Goal: Task Accomplishment & Management: Manage account settings

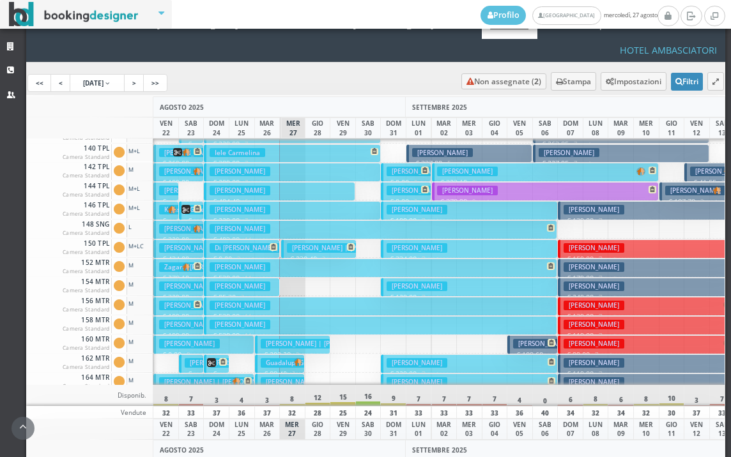
scroll to position [383, 0]
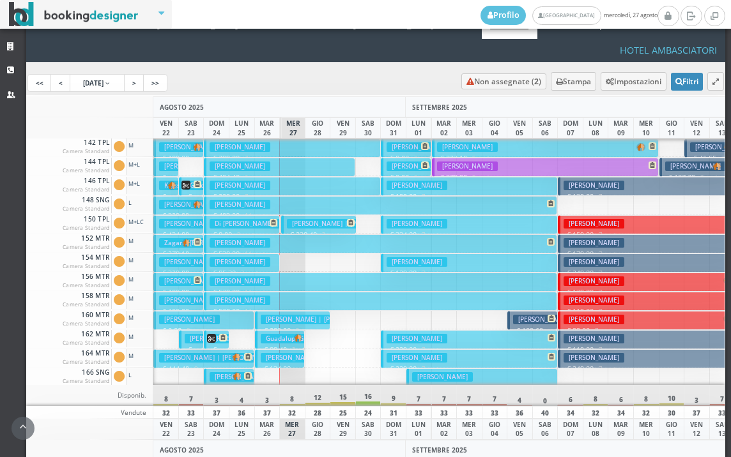
click at [222, 326] on p "€ 0.00 8 notti" at bounding box center [204, 331] width 91 height 10
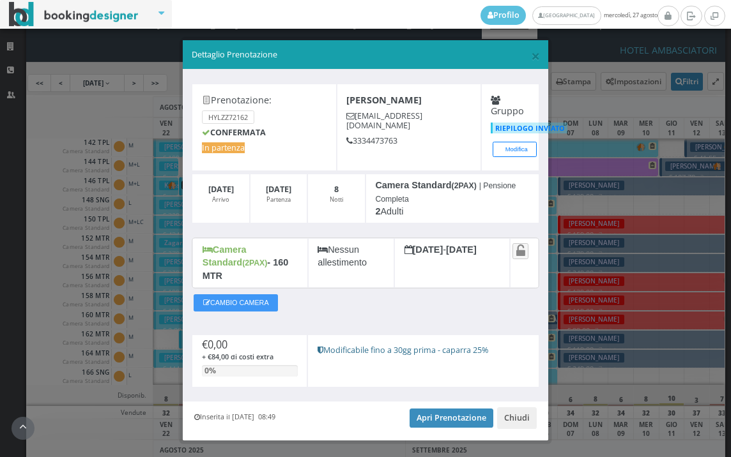
scroll to position [13, 0]
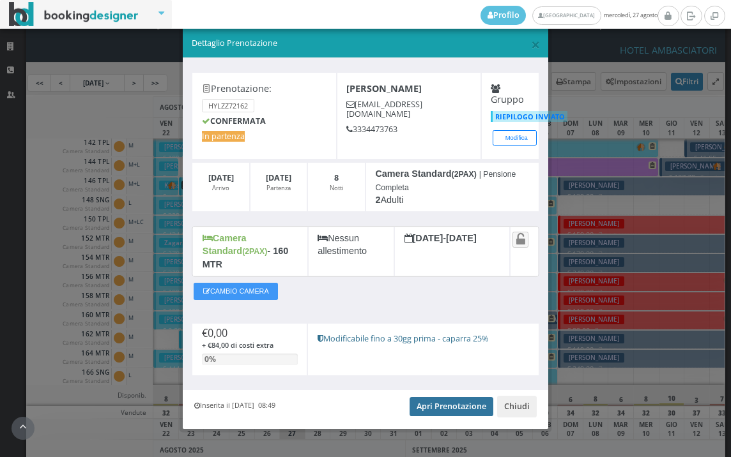
click at [441, 397] on link "Apri Prenotazione" at bounding box center [452, 406] width 84 height 19
click at [531, 45] on span "×" at bounding box center [535, 44] width 9 height 22
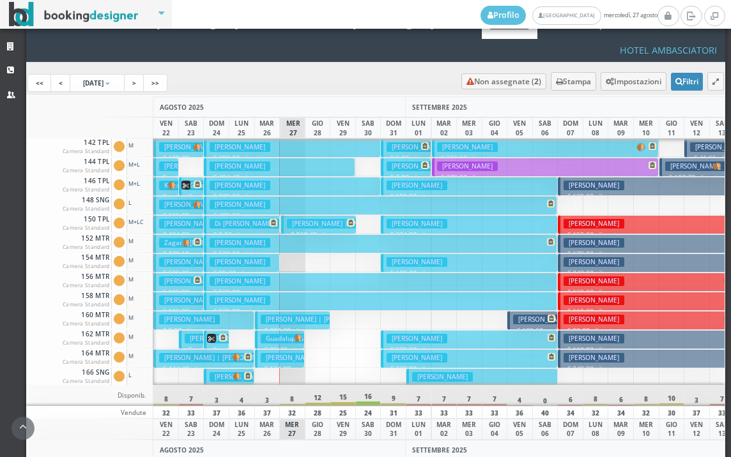
click at [236, 353] on img at bounding box center [236, 357] width 9 height 8
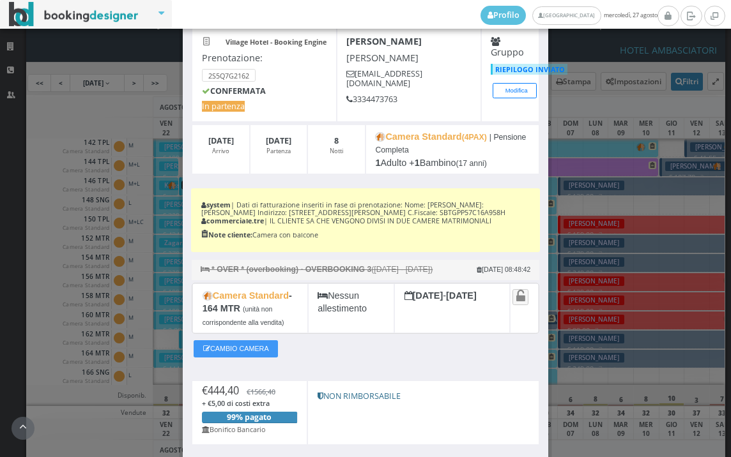
scroll to position [169, 0]
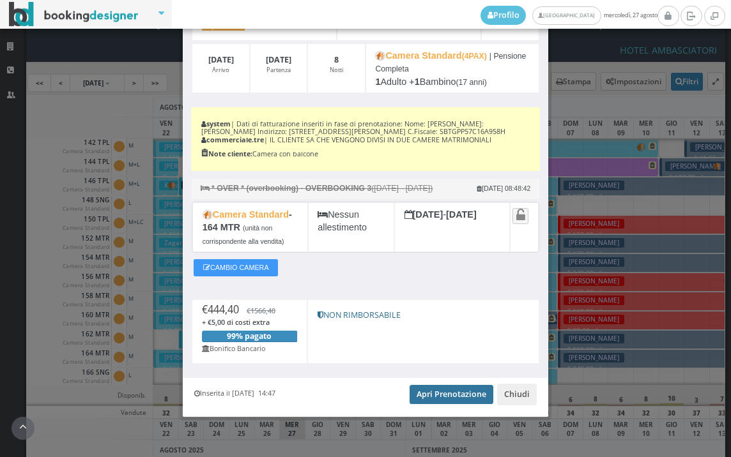
click at [440, 395] on link "Apri Prenotazione" at bounding box center [452, 394] width 84 height 19
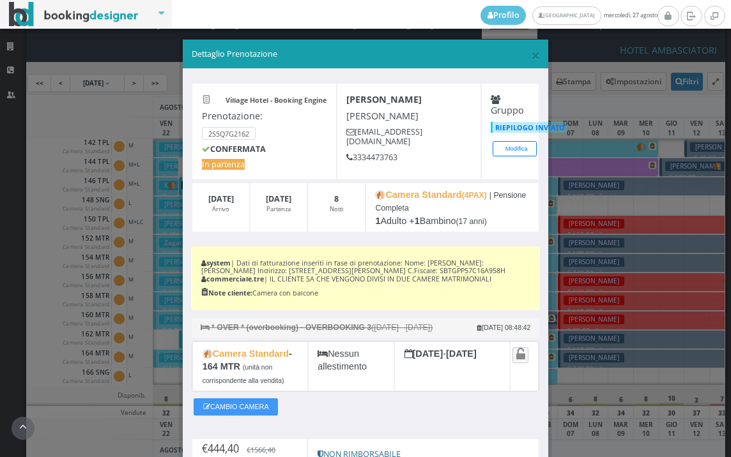
scroll to position [0, 0]
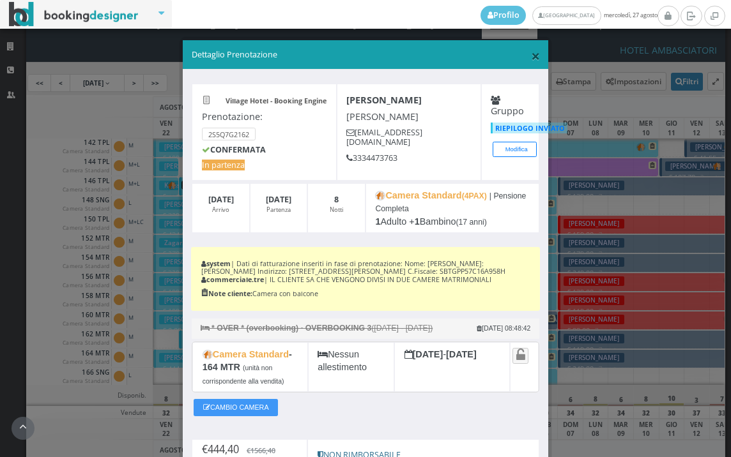
click at [531, 56] on span "×" at bounding box center [535, 56] width 9 height 22
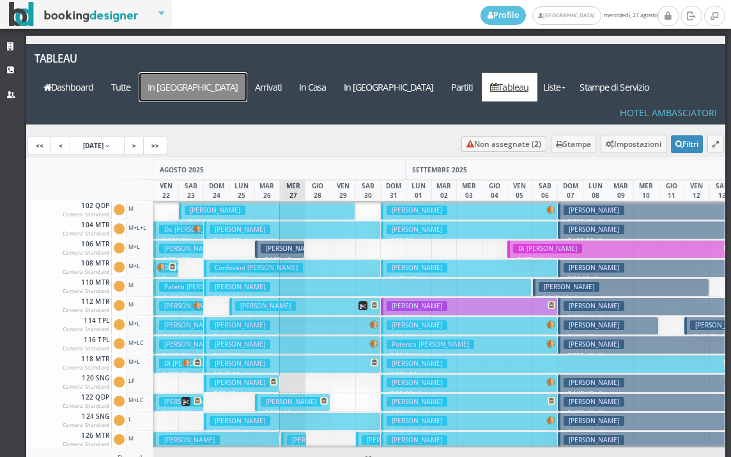
click at [247, 73] on a=pms-arrival-reservations"] "In Arrivo" at bounding box center [192, 87] width 107 height 29
click at [264, 397] on h3 "Sabatino Giuseppe" at bounding box center [291, 402] width 61 height 10
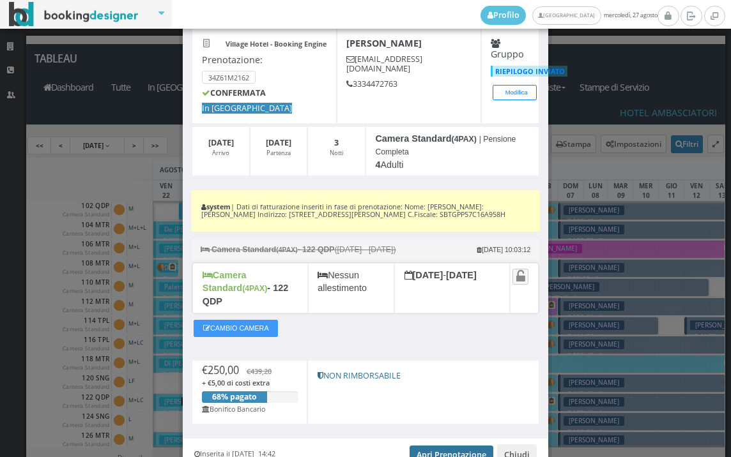
scroll to position [117, 0]
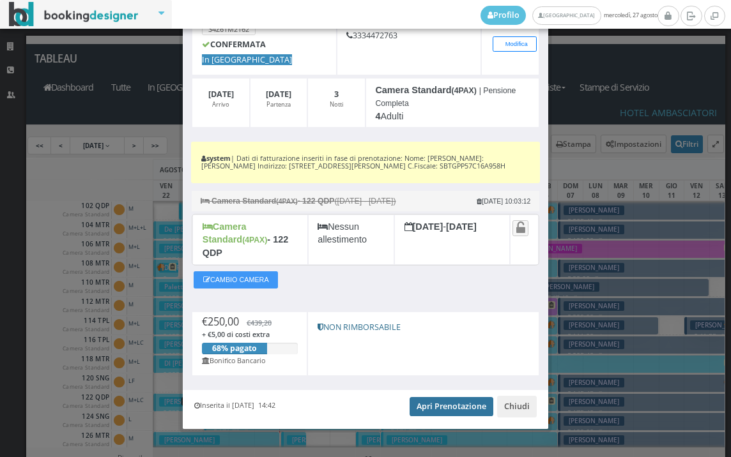
click at [429, 397] on link "Apri Prenotazione" at bounding box center [452, 406] width 84 height 19
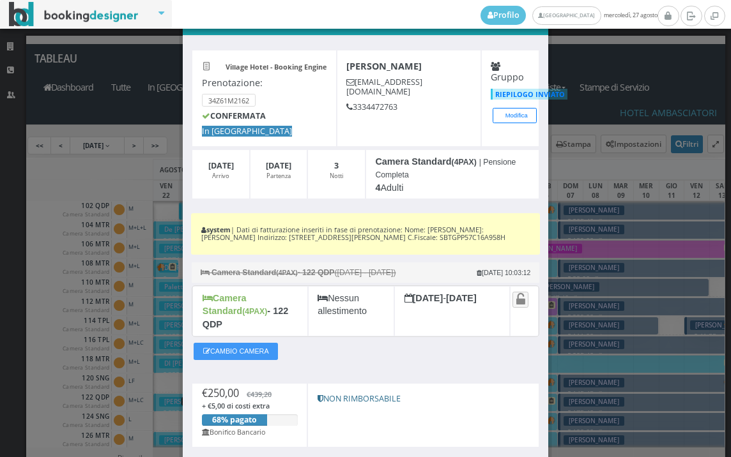
scroll to position [0, 0]
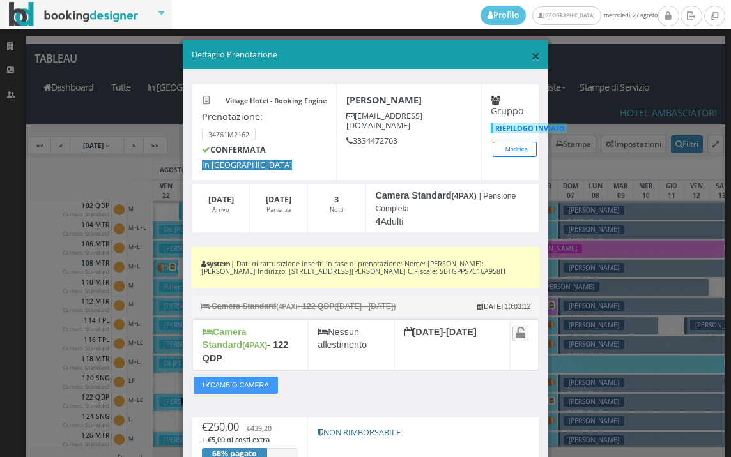
click at [531, 52] on span "×" at bounding box center [535, 56] width 9 height 22
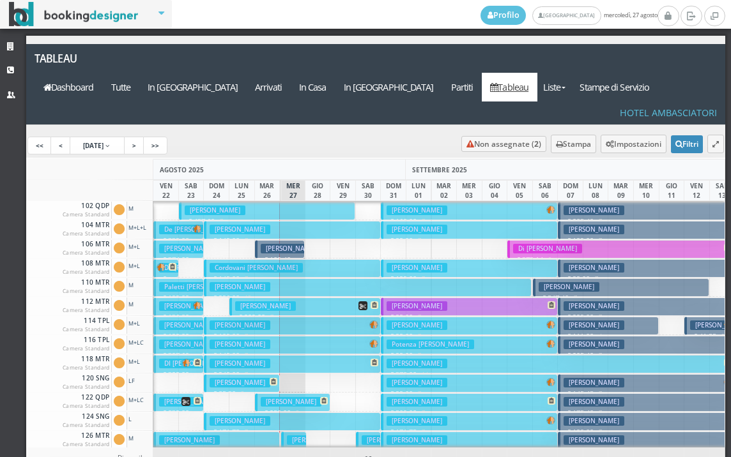
scroll to position [319, 0]
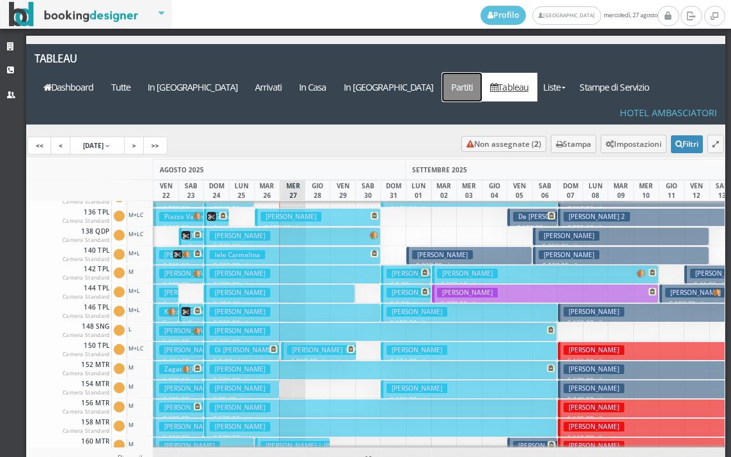
click at [480, 73] on a=pms-departured-reservations"] "Partiti" at bounding box center [462, 87] width 40 height 29
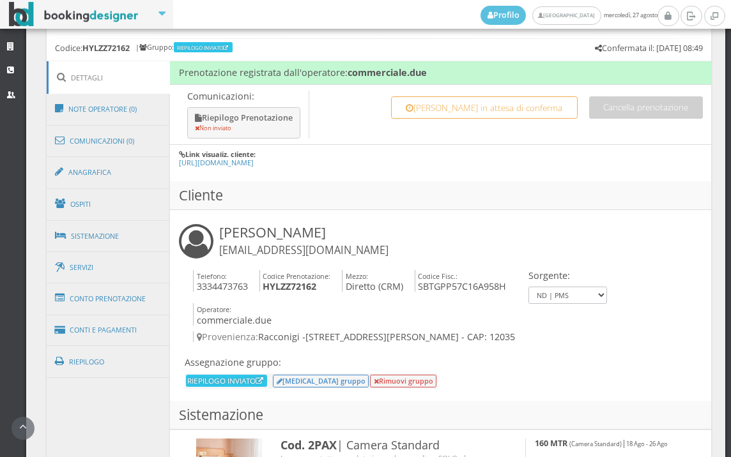
scroll to position [933, 0]
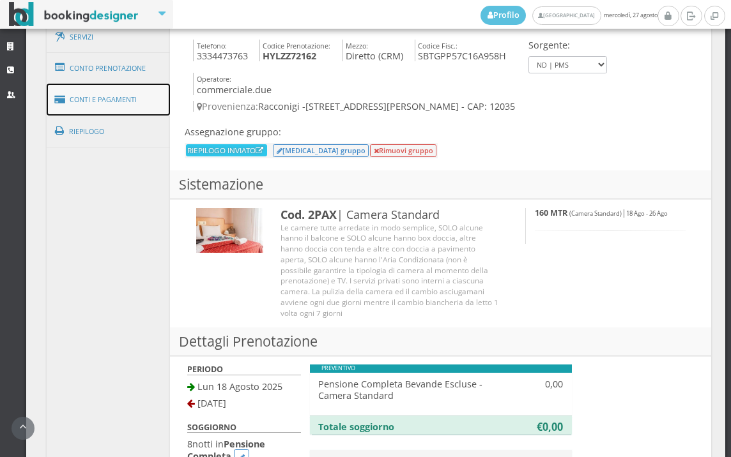
click at [128, 95] on link "Conti e Pagamenti" at bounding box center [109, 100] width 124 height 33
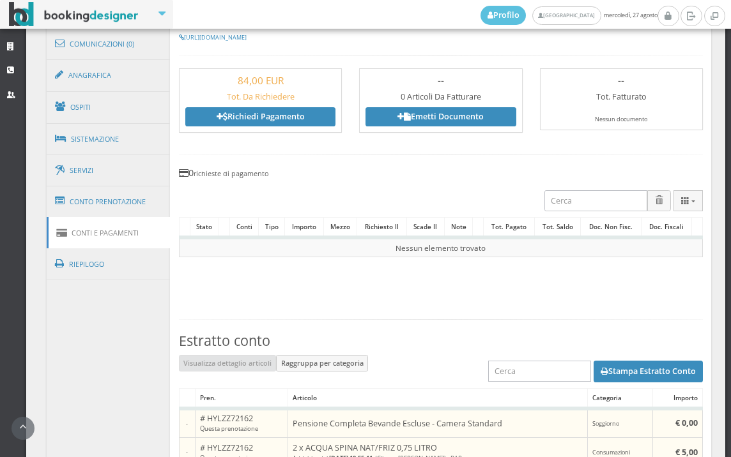
scroll to position [650, 0]
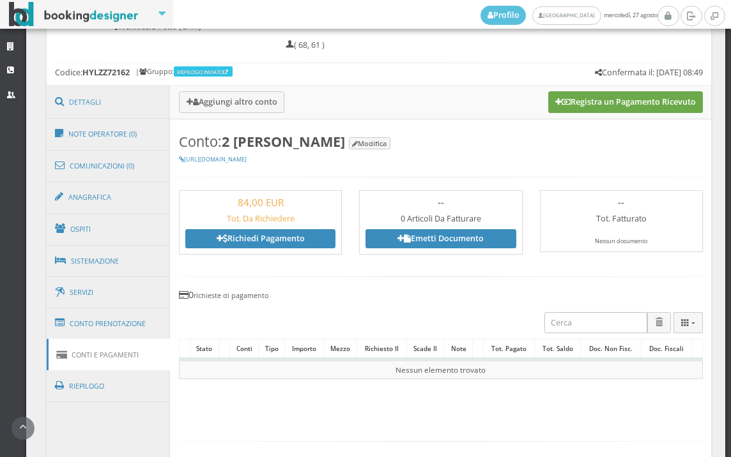
click at [626, 104] on button "Registra un Pagamento Ricevuto" at bounding box center [625, 102] width 155 height 22
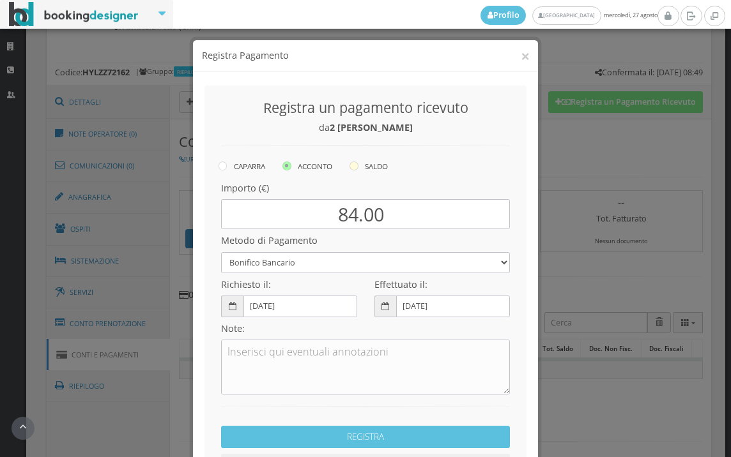
click at [349, 167] on icon at bounding box center [353, 166] width 9 height 9
radio input "true"
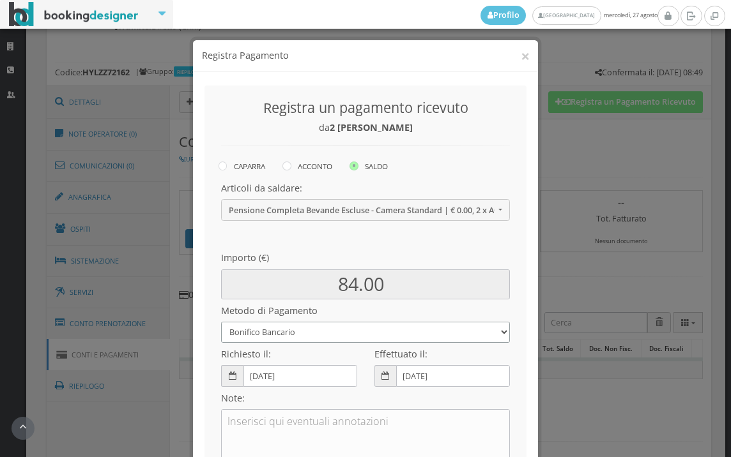
click at [286, 334] on select "Bonifico Bancario BONIFICO SUM UP Contanti Assegno Bancario Assegno Circolare V…" at bounding box center [365, 332] width 289 height 21
select select
click at [221, 322] on select "Bonifico Bancario BONIFICO SUM UP Contanti Assegno Bancario Assegno Circolare V…" at bounding box center [365, 332] width 289 height 21
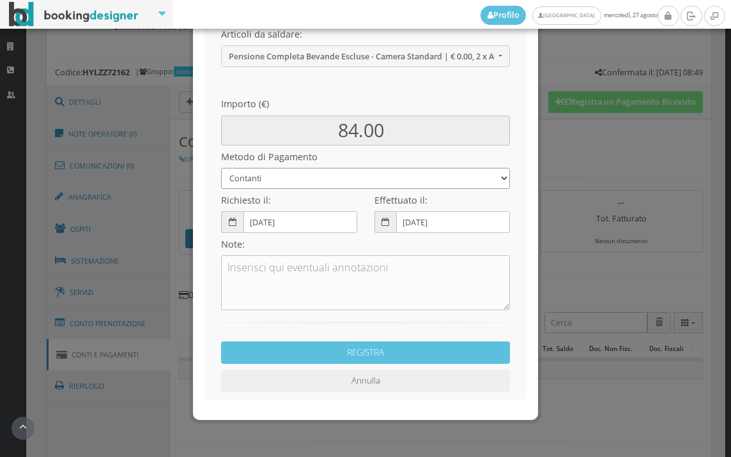
scroll to position [174, 0]
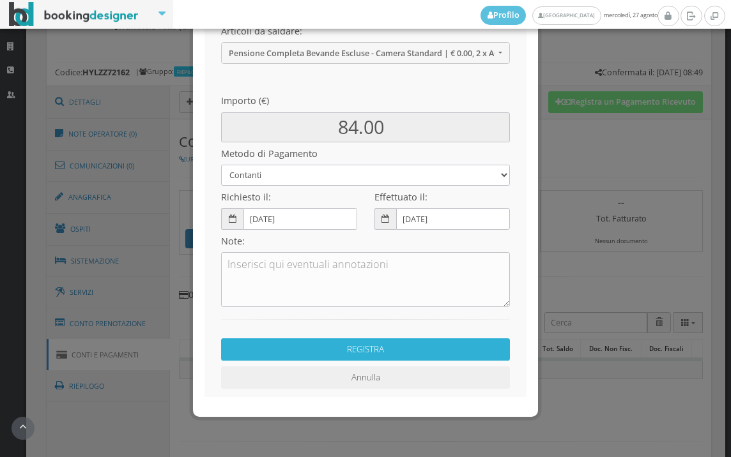
click at [337, 353] on button "REGISTRA" at bounding box center [365, 350] width 289 height 22
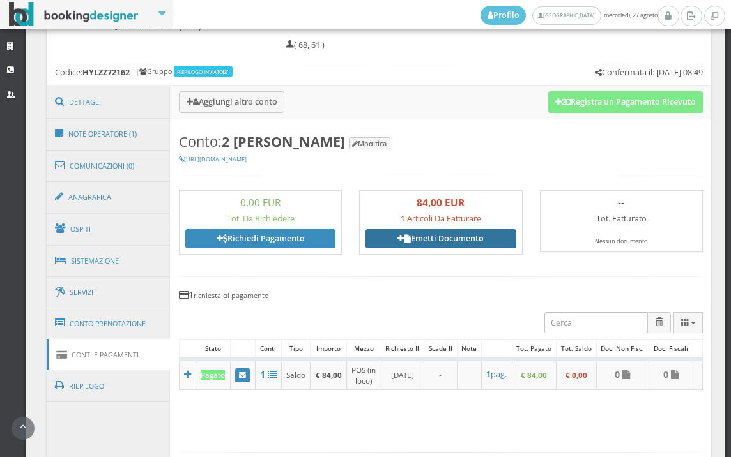
click at [436, 241] on link "Emetti Documento" at bounding box center [440, 238] width 150 height 19
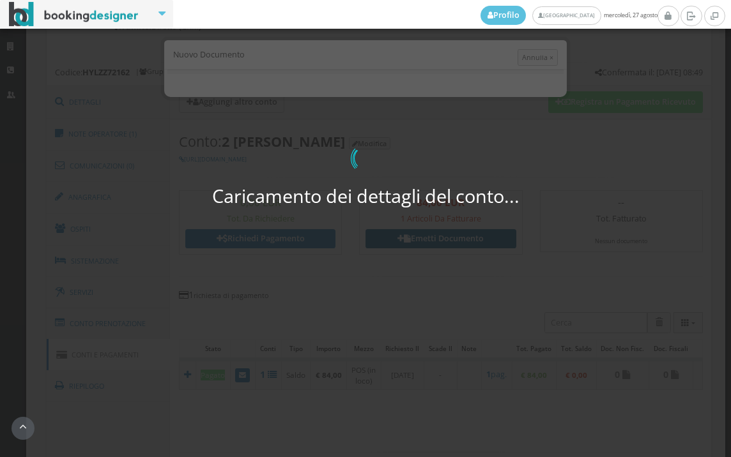
select select "PF"
select select "RACCONIGI"
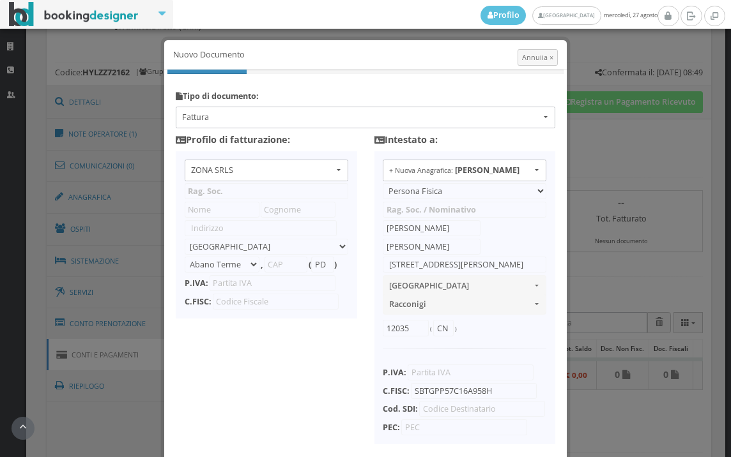
type input "ZONA SRLS"
type input "Vico V Durante, 8"
select select "Frattamaggiore"
type input "80027"
type input "NA"
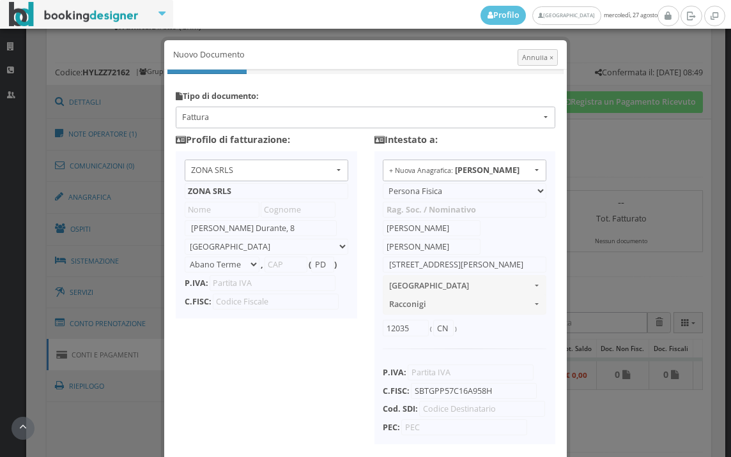
type input "10356321215"
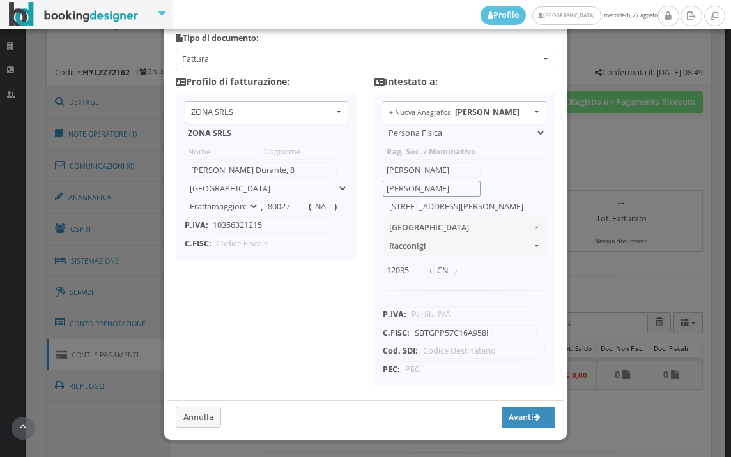
scroll to position [101, 0]
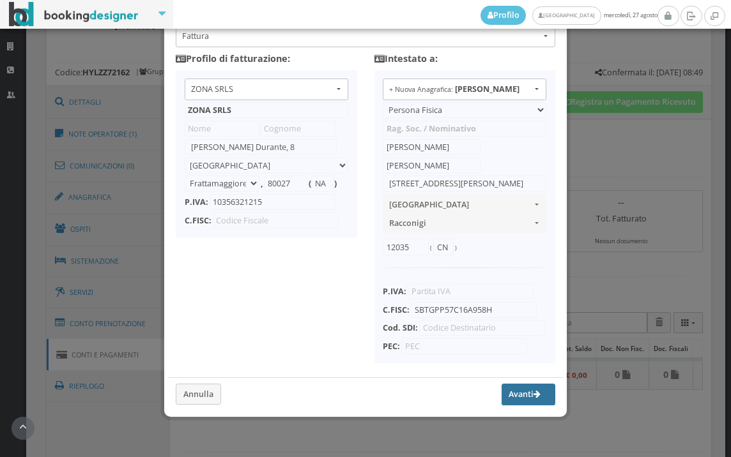
click at [510, 399] on button "Avanti" at bounding box center [529, 395] width 54 height 22
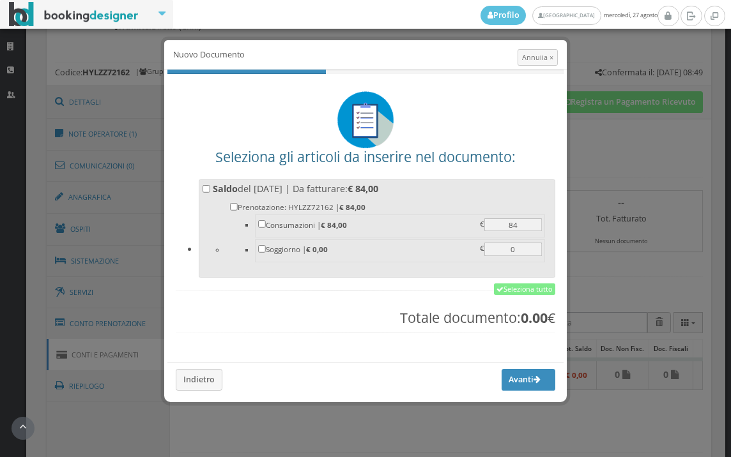
scroll to position [0, 0]
click at [530, 284] on link "Seleziona tutto" at bounding box center [524, 290] width 61 height 12
checkbox input "true"
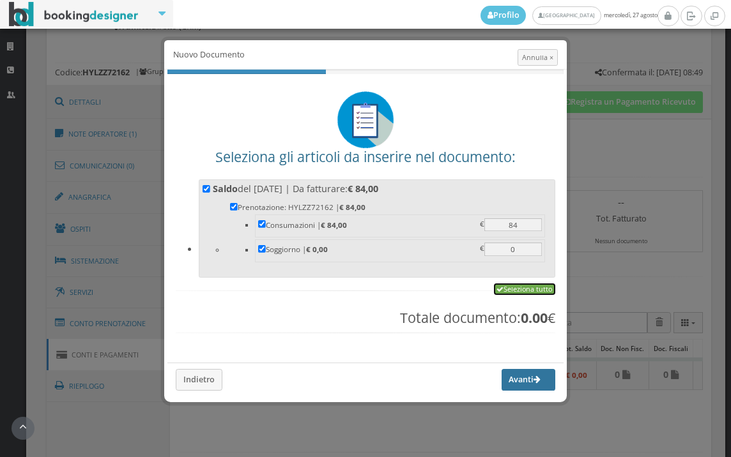
checkbox input "true"
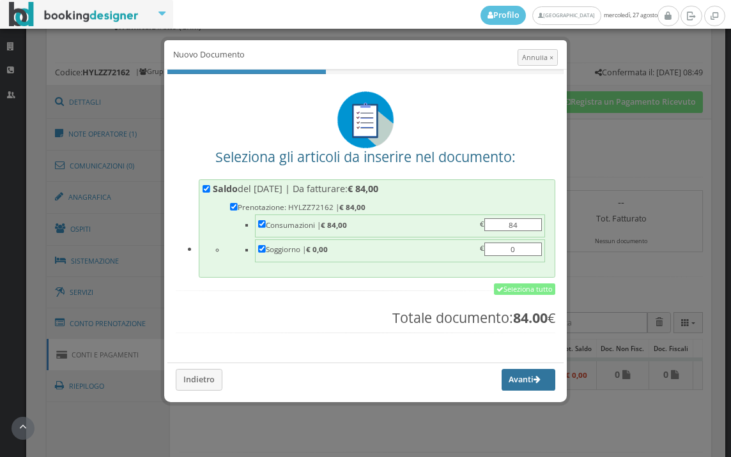
click at [521, 381] on button "Avanti" at bounding box center [529, 380] width 54 height 22
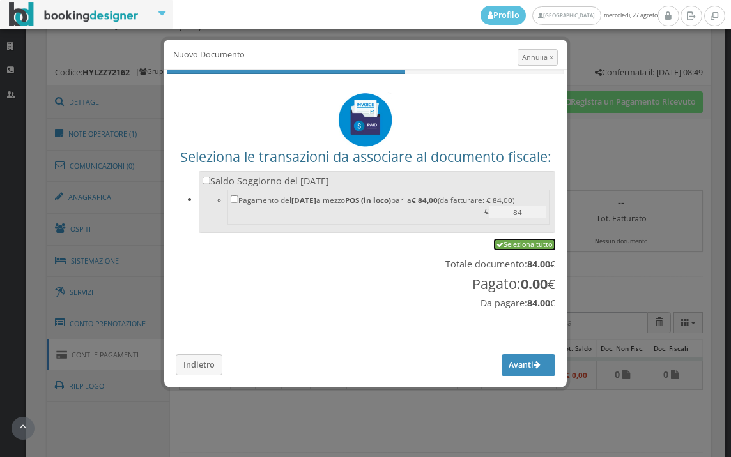
click at [529, 246] on link "Seleziona tutto" at bounding box center [524, 245] width 61 height 12
checkbox input "true"
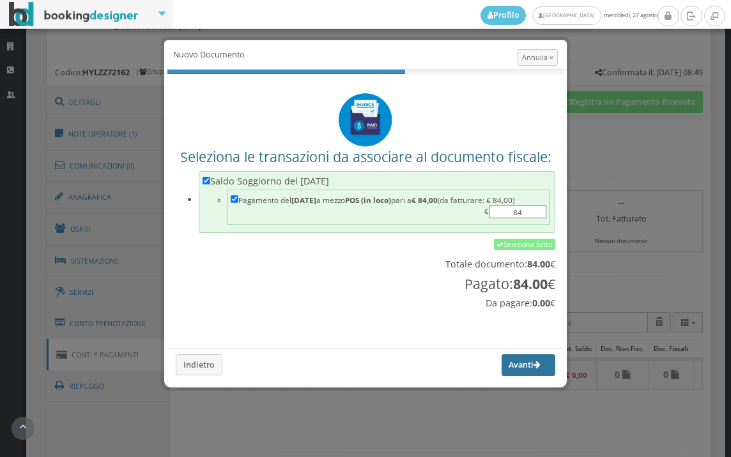
click at [516, 369] on button "Avanti" at bounding box center [529, 366] width 54 height 22
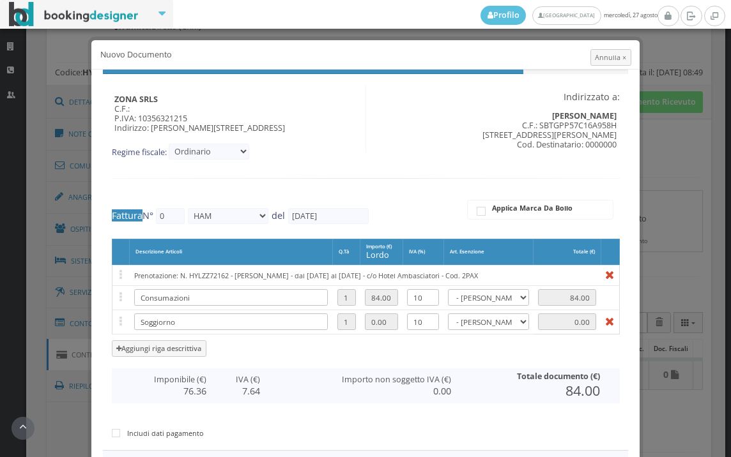
type input "541"
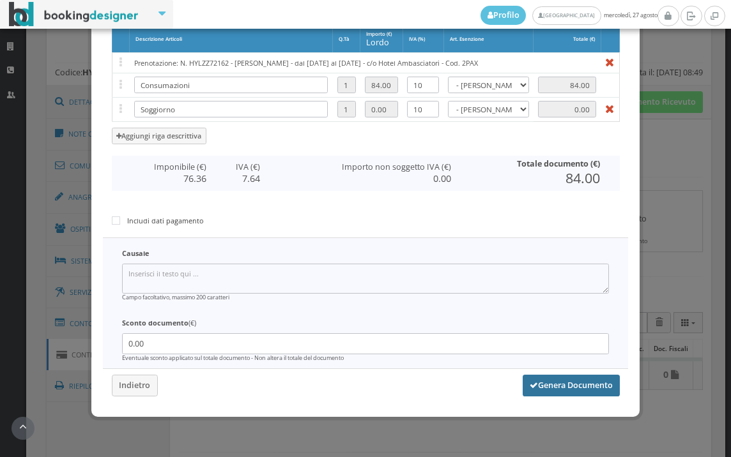
click at [590, 387] on button "Genera Documento" at bounding box center [571, 386] width 97 height 22
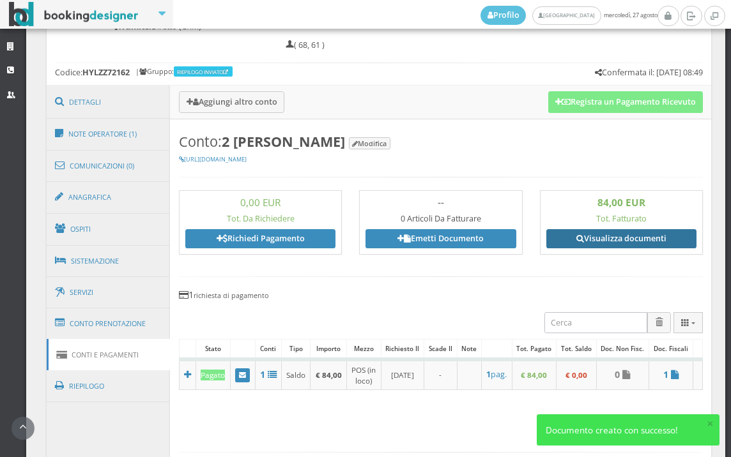
click at [643, 234] on link "Visualizza documenti" at bounding box center [621, 238] width 150 height 19
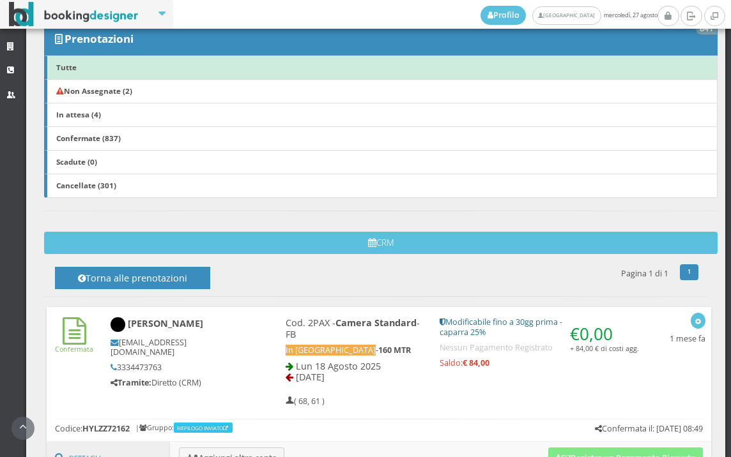
scroll to position [11, 0]
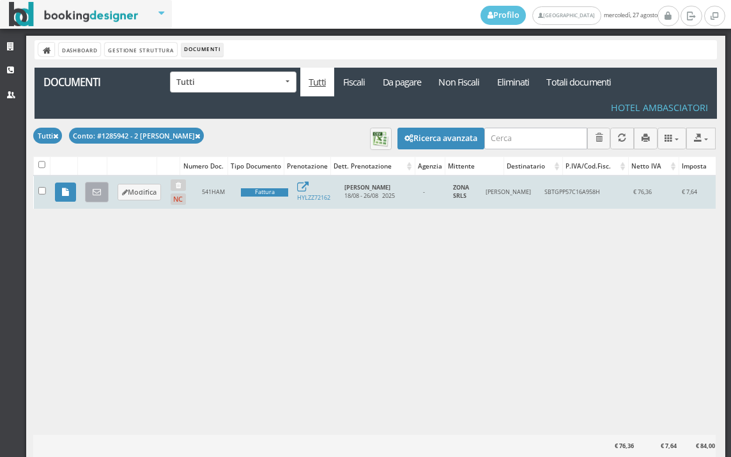
click at [102, 195] on link at bounding box center [97, 192] width 24 height 20
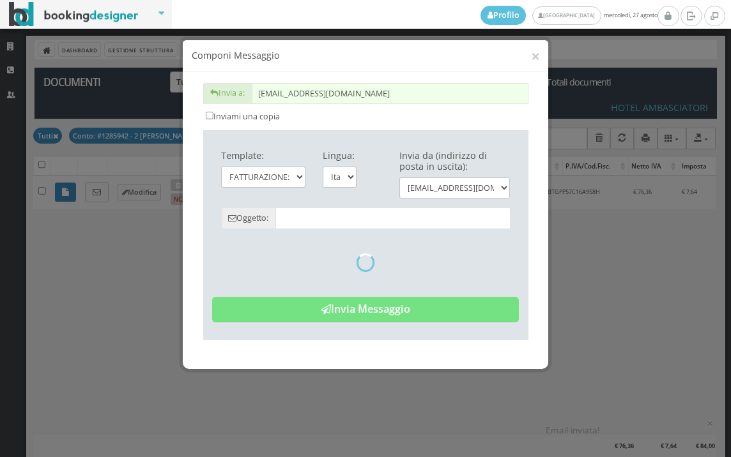
type input "Copia di cortesia: Fattura da ZONA SRLS - n. 541HAM del 27/08/2025"
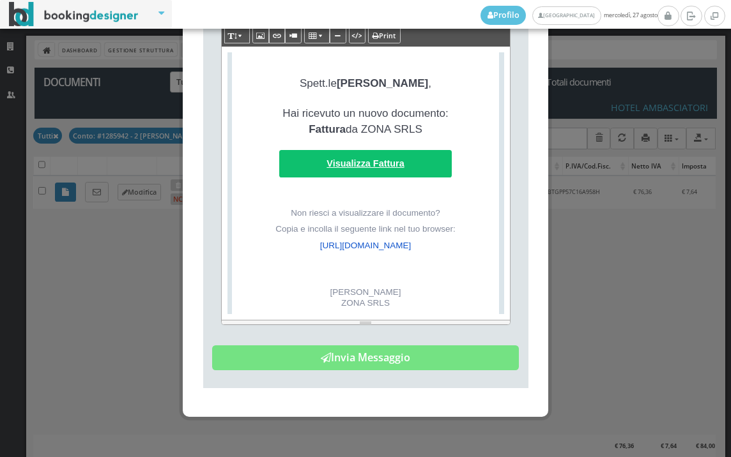
scroll to position [297, 0]
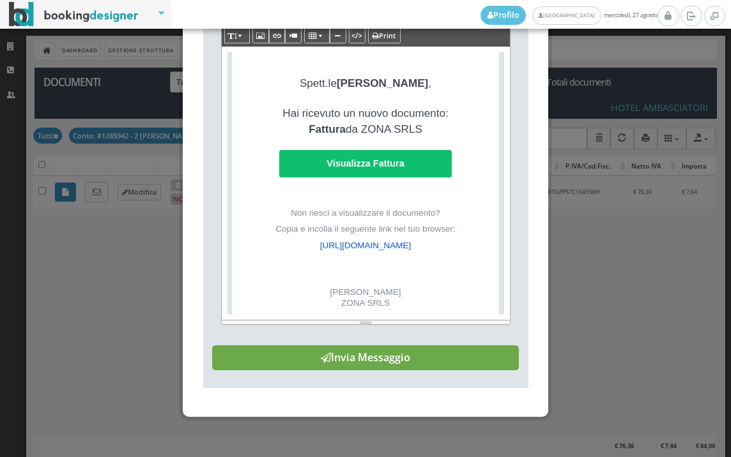
click at [384, 364] on button "Invia Messaggio" at bounding box center [365, 359] width 307 height 26
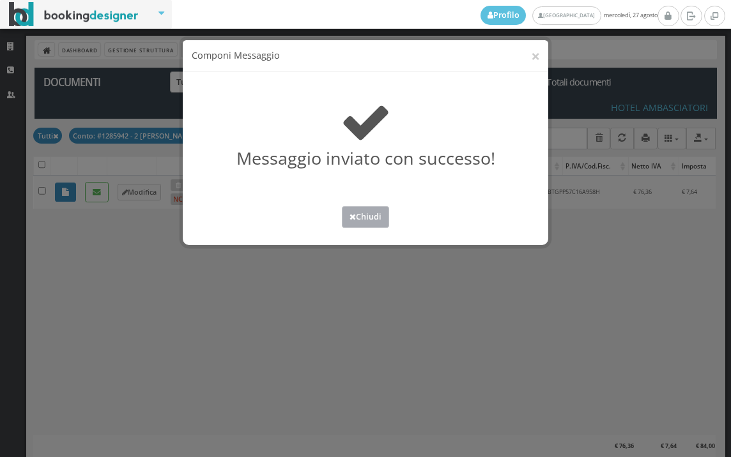
click at [359, 215] on button "Chiudi" at bounding box center [365, 216] width 47 height 21
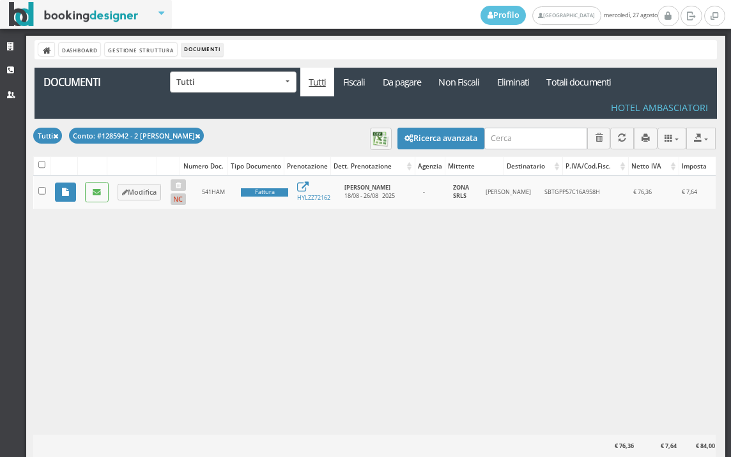
click at [371, 220] on div "Caricamento in corso Numero Doc. Tipo Documento Prenotazione Dett. Prenotazione…" at bounding box center [374, 305] width 682 height 259
click at [353, 222] on div "Caricamento in corso Numero Doc. Tipo Documento Prenotazione Dett. Prenotazione…" at bounding box center [374, 305] width 682 height 259
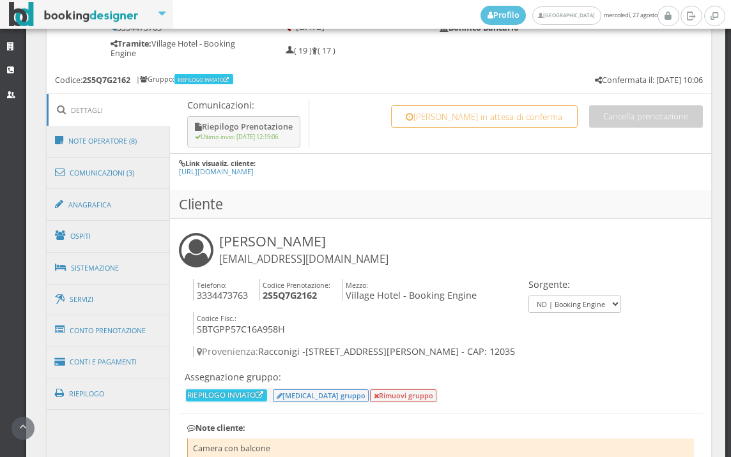
scroll to position [781, 0]
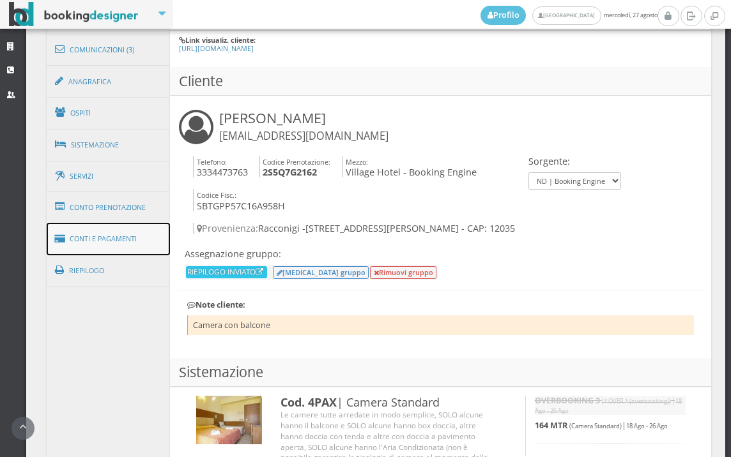
click at [127, 237] on link "Conti e Pagamenti" at bounding box center [109, 239] width 124 height 33
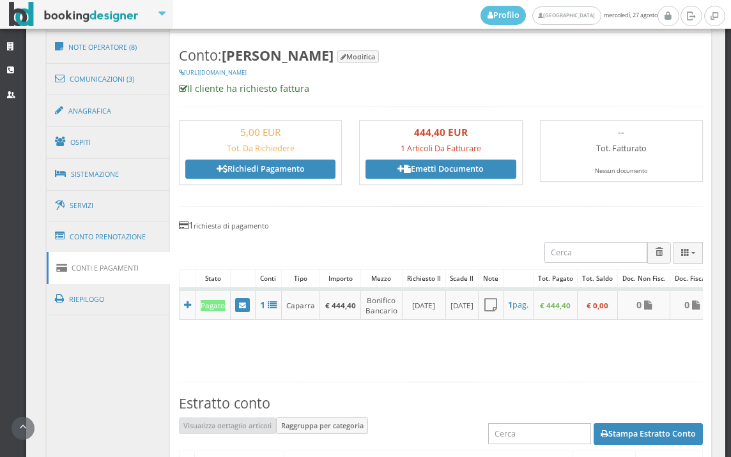
scroll to position [748, 0]
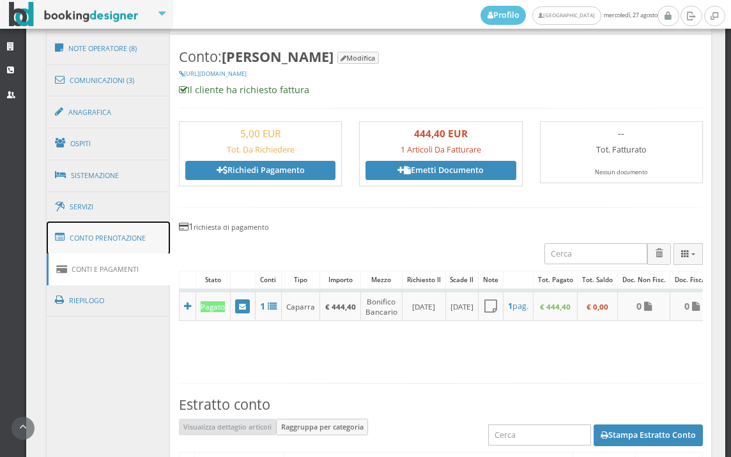
click at [130, 249] on link "Conto Prenotazione" at bounding box center [109, 238] width 124 height 33
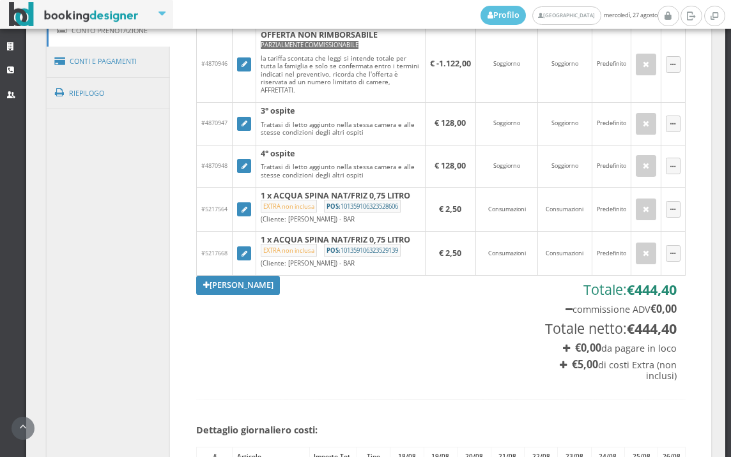
scroll to position [1102, 0]
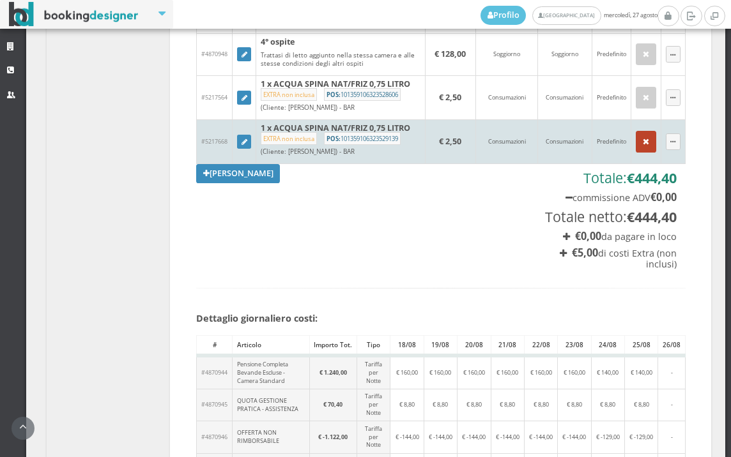
click at [636, 151] on button "button" at bounding box center [646, 142] width 20 height 22
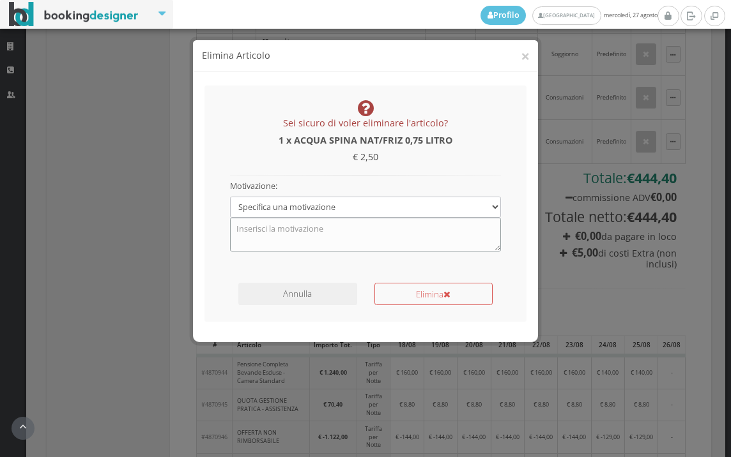
click at [367, 230] on textarea at bounding box center [366, 234] width 272 height 33
type textarea "MESSI NELLA 122"
click at [433, 287] on button "Elimina" at bounding box center [433, 294] width 118 height 22
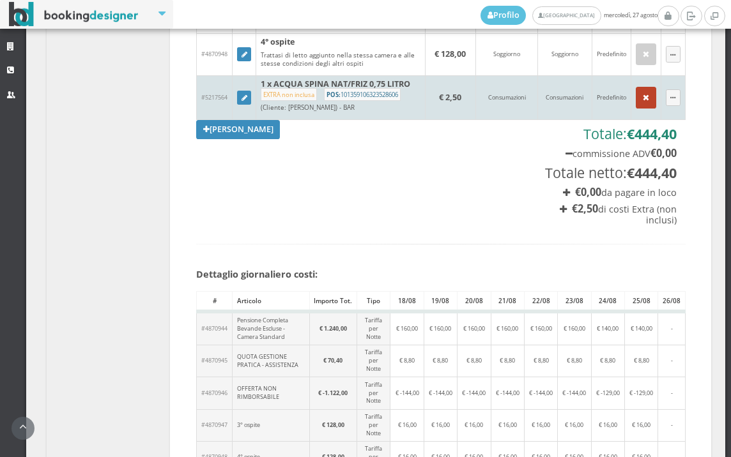
click at [643, 102] on icon "button" at bounding box center [646, 98] width 6 height 8
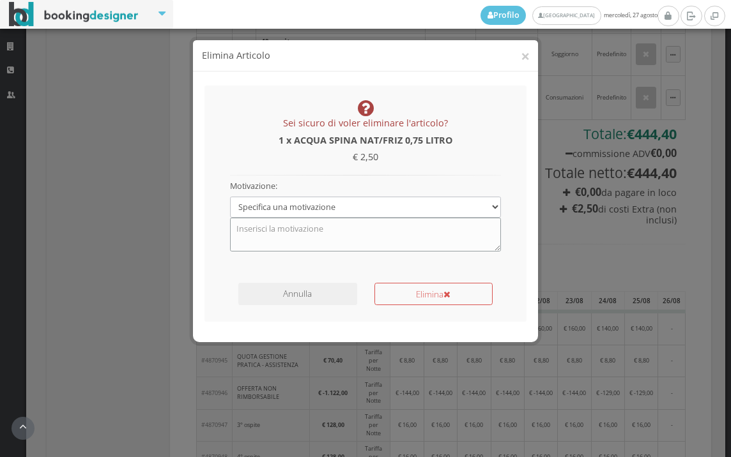
click at [367, 242] on textarea at bounding box center [366, 234] width 272 height 33
type textarea "MESSI NELLA 122"
click at [454, 284] on button "Elimina" at bounding box center [433, 294] width 118 height 22
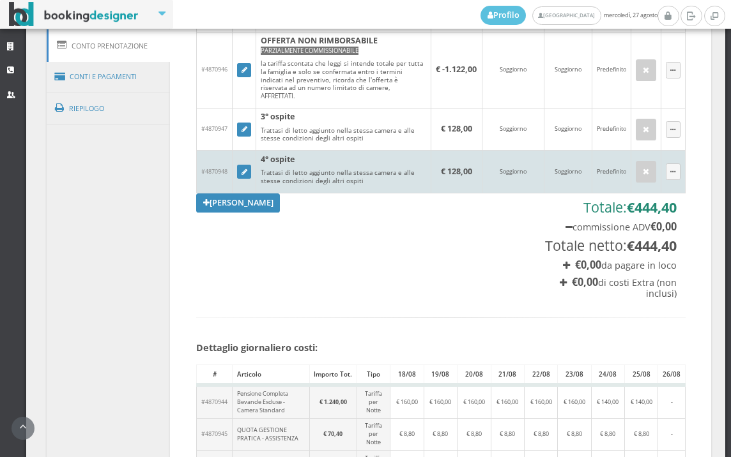
scroll to position [960, 0]
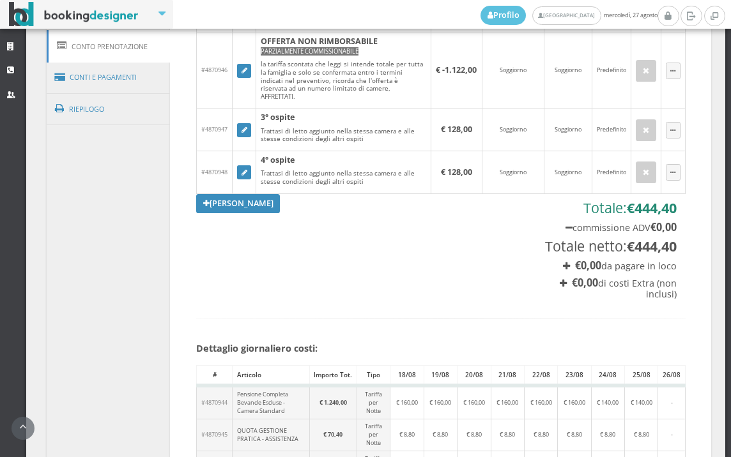
click at [402, 15] on nav "Profilo Ambasciatori Hotel mercoledì, 27 agosto" at bounding box center [365, 14] width 731 height 29
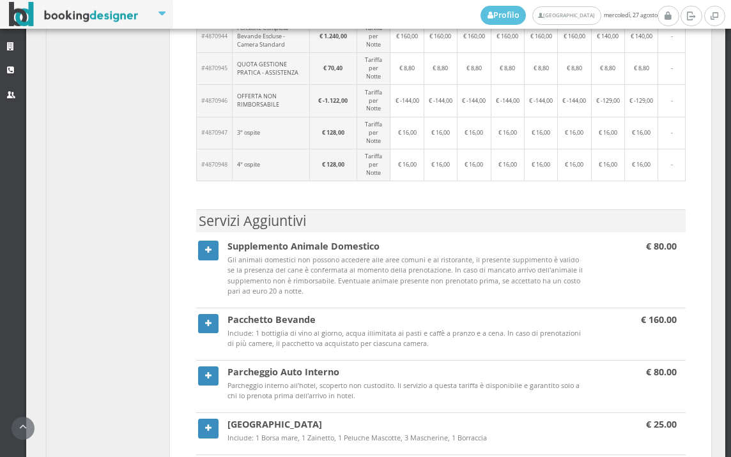
scroll to position [1503, 0]
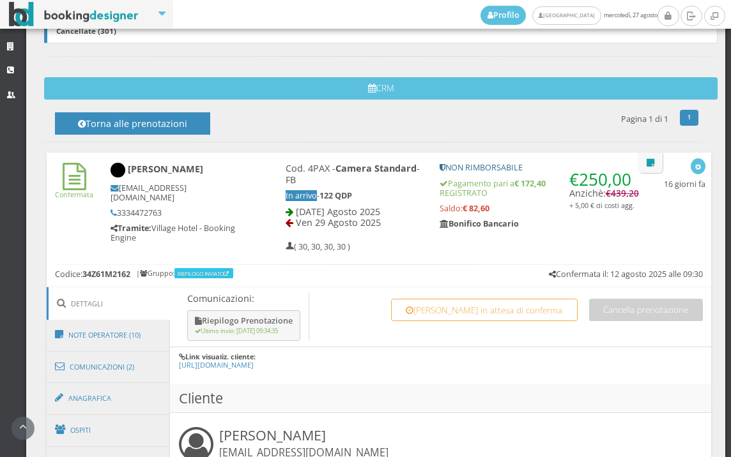
scroll to position [781, 0]
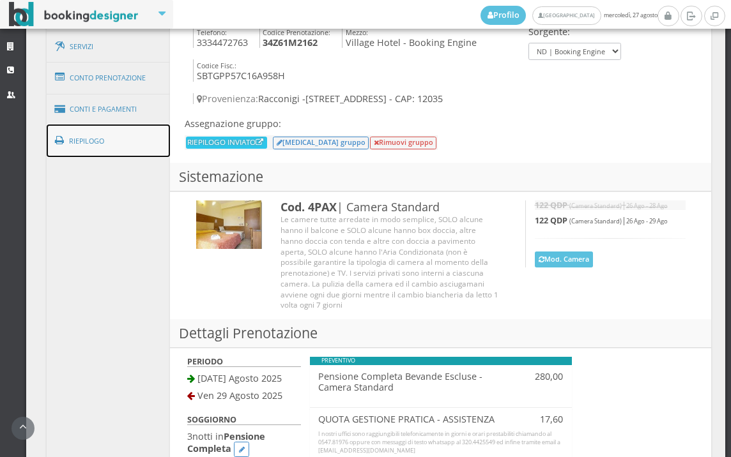
click at [110, 144] on link "Riepilogo" at bounding box center [109, 141] width 124 height 33
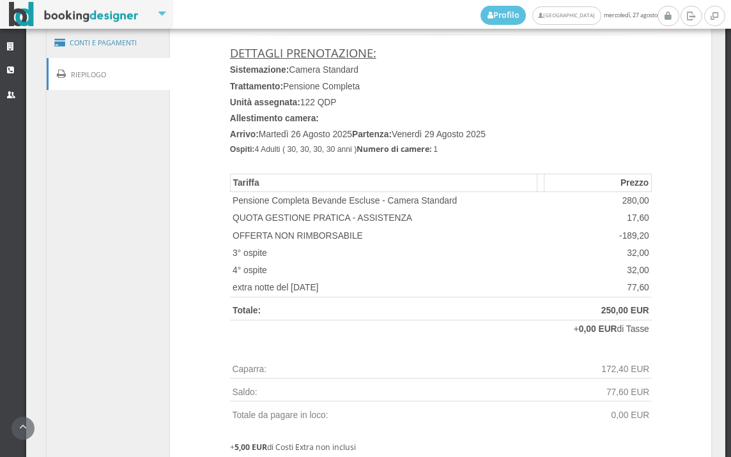
scroll to position [923, 0]
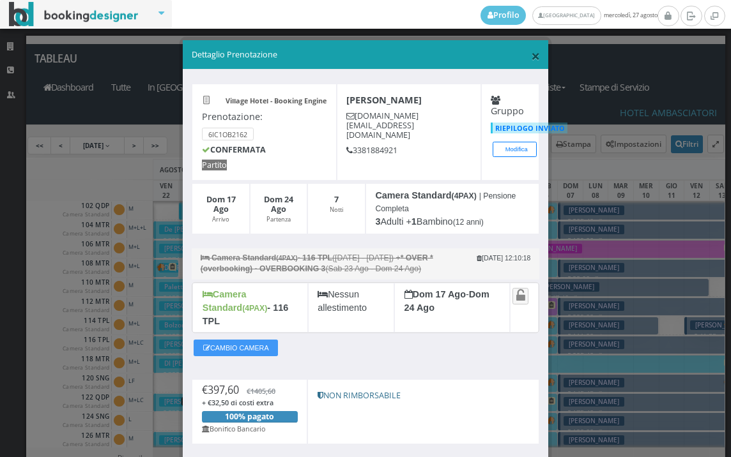
click at [531, 59] on span "×" at bounding box center [535, 56] width 9 height 22
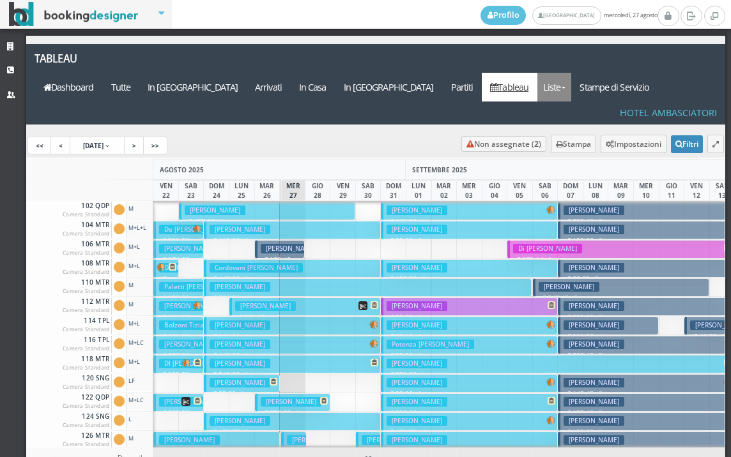
click at [571, 73] on link "Liste" at bounding box center [554, 87] width 34 height 29
click at [596, 146] on link "Foglio Pulizie" at bounding box center [583, 157] width 92 height 22
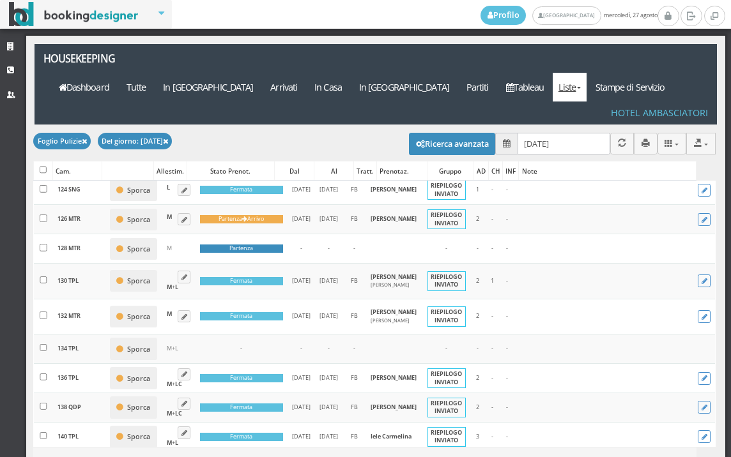
scroll to position [355, 0]
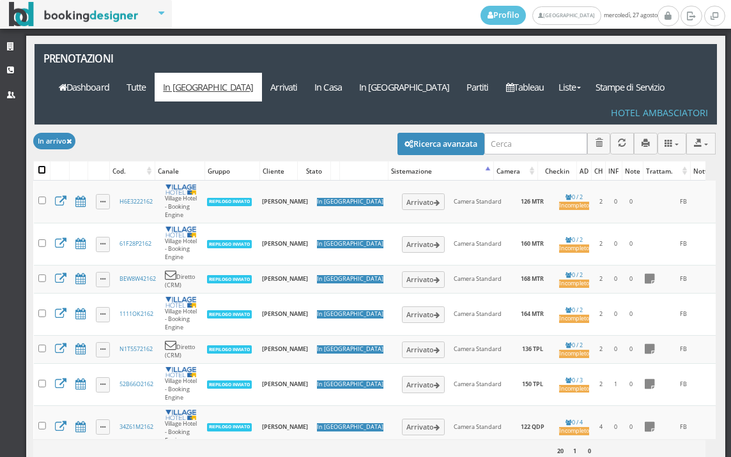
click at [39, 166] on input "checkbox" at bounding box center [42, 170] width 8 height 8
checkbox input "true"
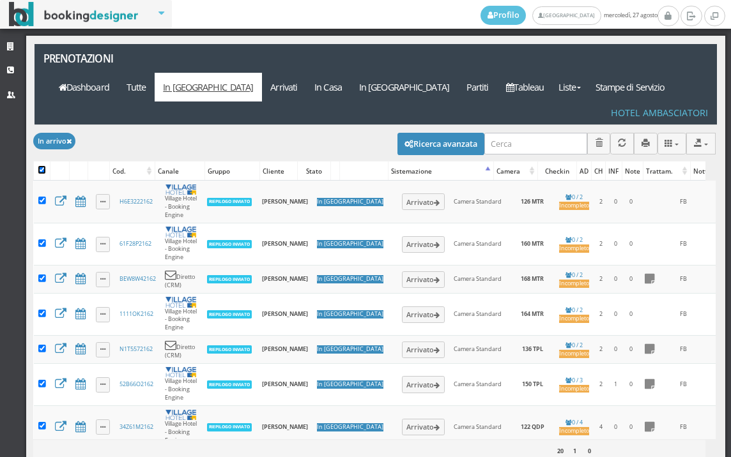
checkbox input "true"
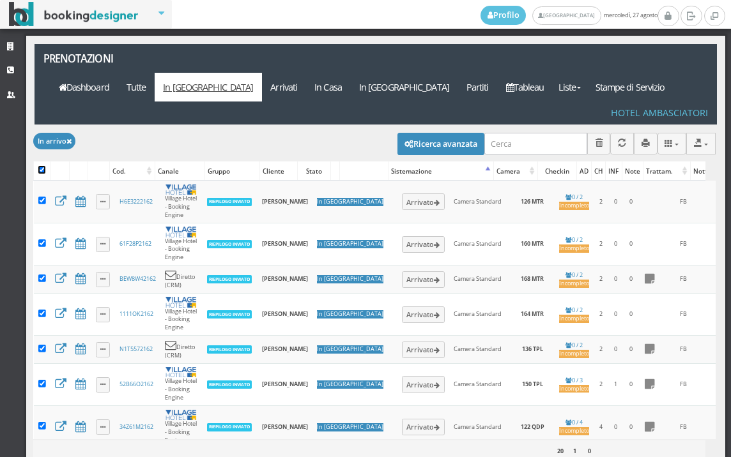
checkbox input "true"
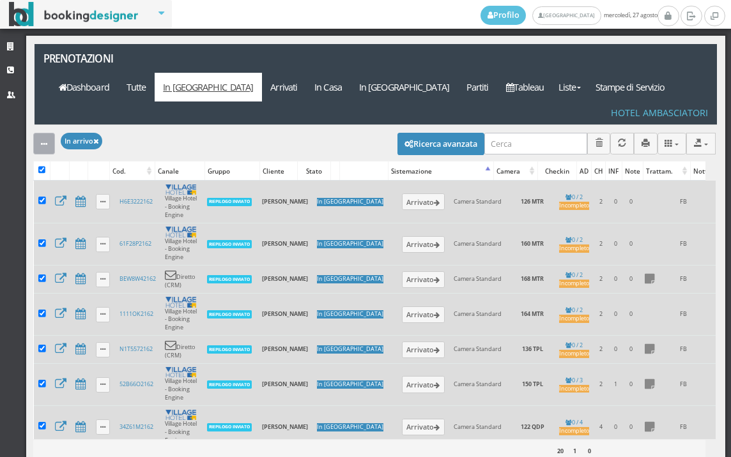
click at [39, 133] on button "button" at bounding box center [44, 143] width 22 height 21
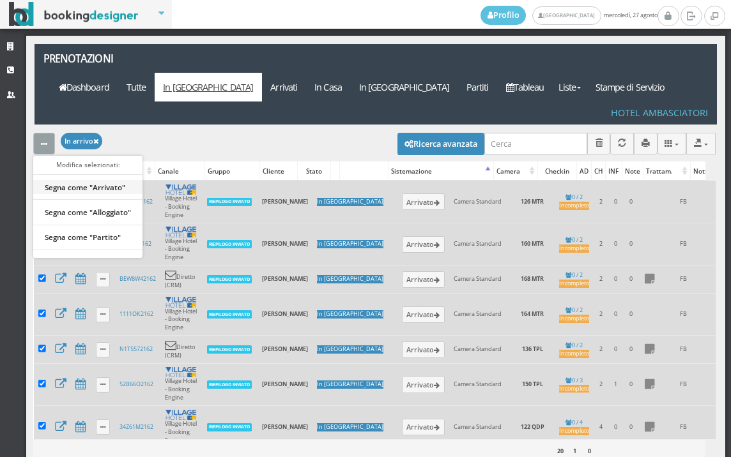
click at [118, 180] on link "Segna come "Arrivato"" at bounding box center [87, 187] width 109 height 14
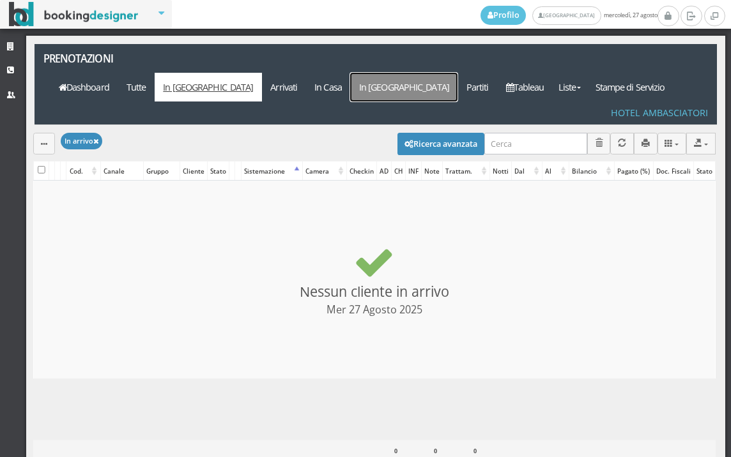
click at [451, 73] on link "In Partenza" at bounding box center [403, 87] width 107 height 29
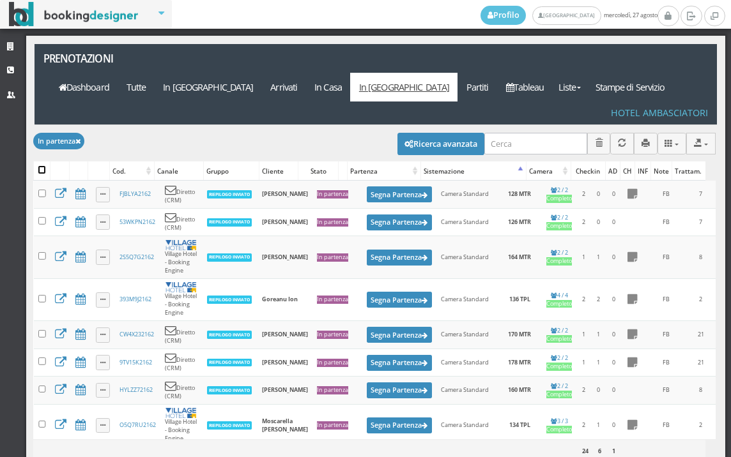
click at [43, 166] on input "checkbox" at bounding box center [42, 170] width 8 height 8
checkbox input "true"
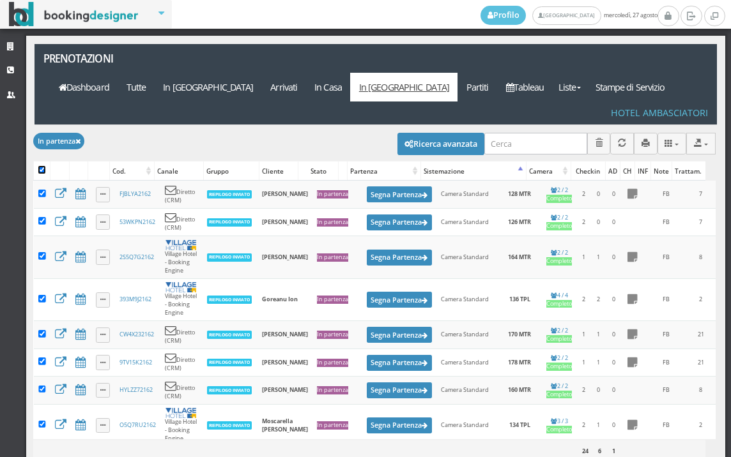
checkbox input "true"
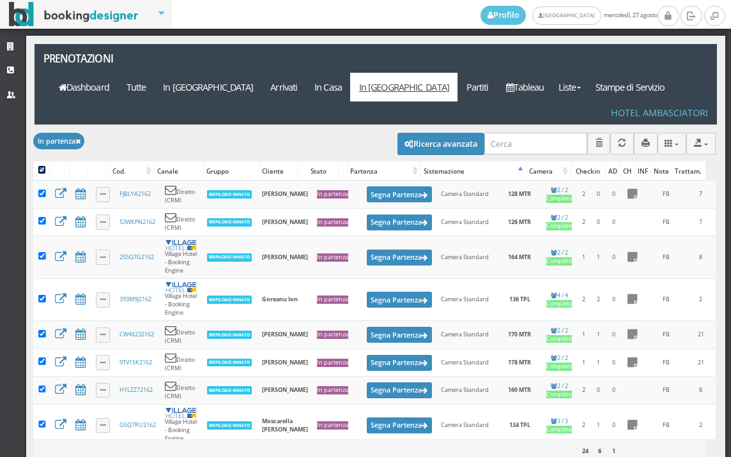
checkbox input "true"
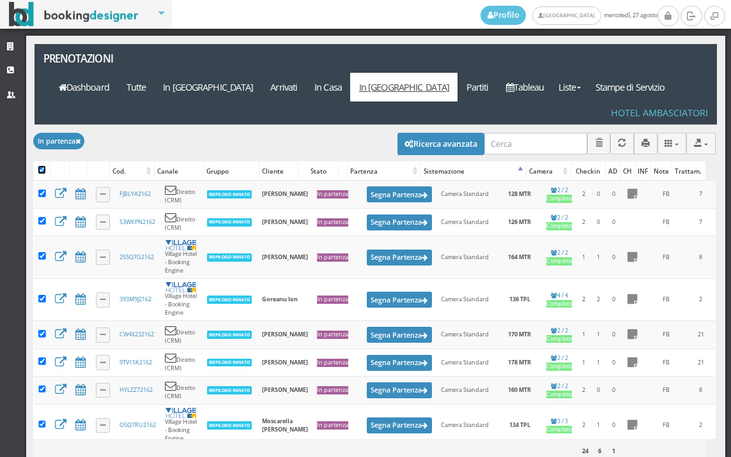
checkbox input "true"
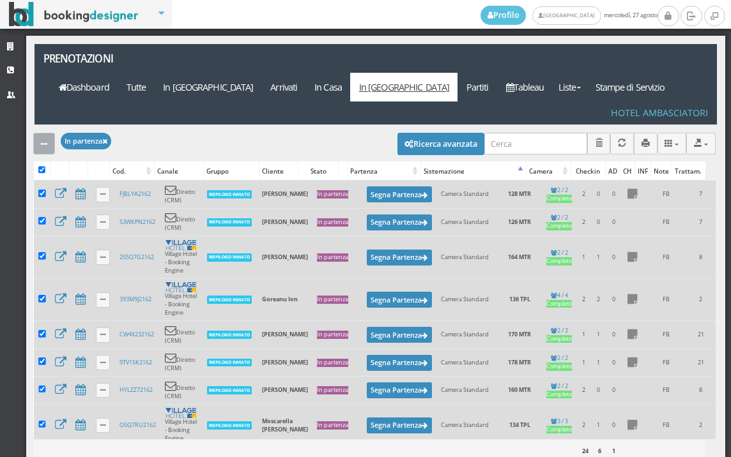
click at [40, 133] on button "button" at bounding box center [44, 143] width 22 height 21
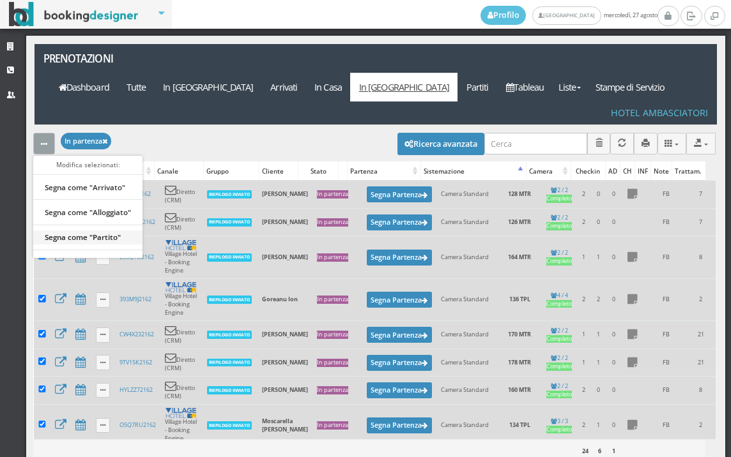
click at [113, 230] on link "Segna come "Partito"" at bounding box center [87, 237] width 109 height 14
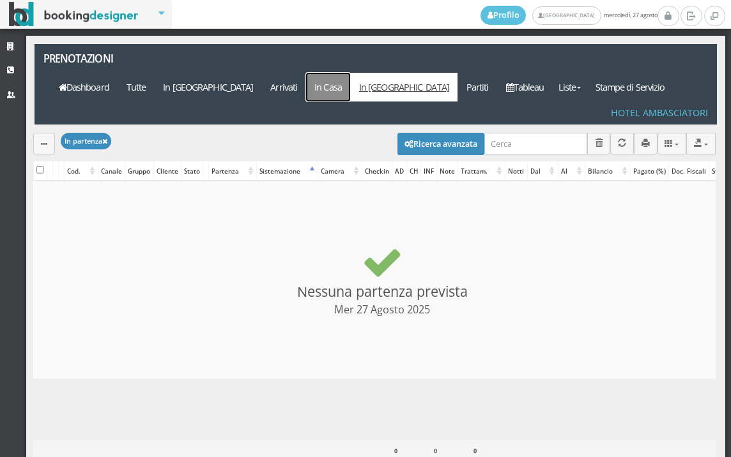
click at [351, 73] on link "In Casa" at bounding box center [328, 87] width 45 height 29
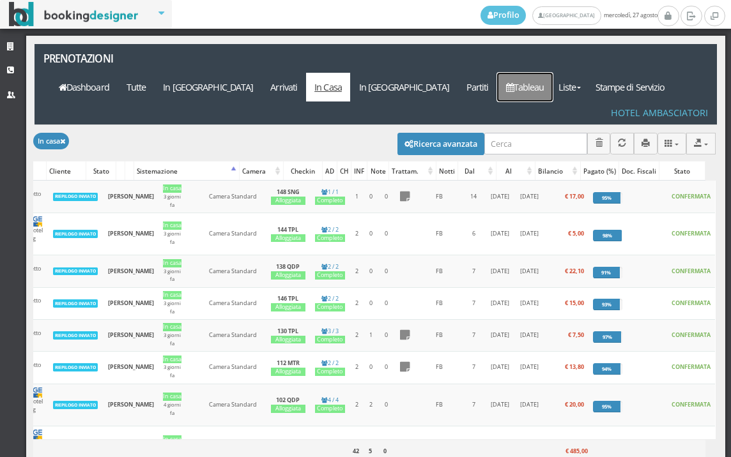
click at [537, 73] on link "Tableau" at bounding box center [525, 87] width 56 height 29
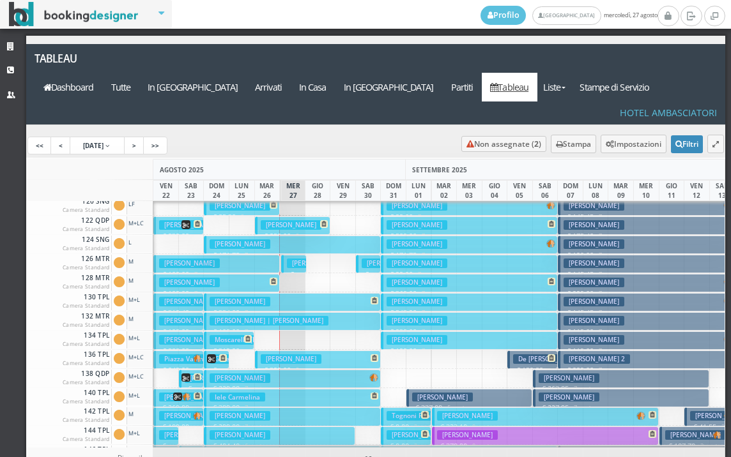
scroll to position [128, 0]
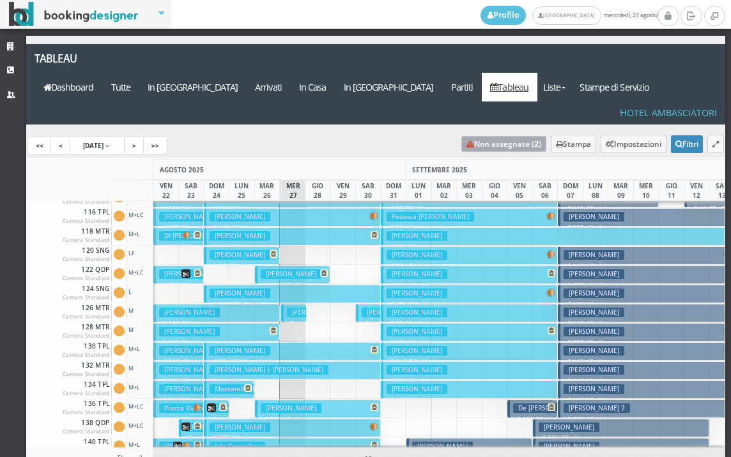
click at [490, 136] on link "Non assegnate ( 2 )" at bounding box center [503, 144] width 85 height 16
